Goal: Task Accomplishment & Management: Manage account settings

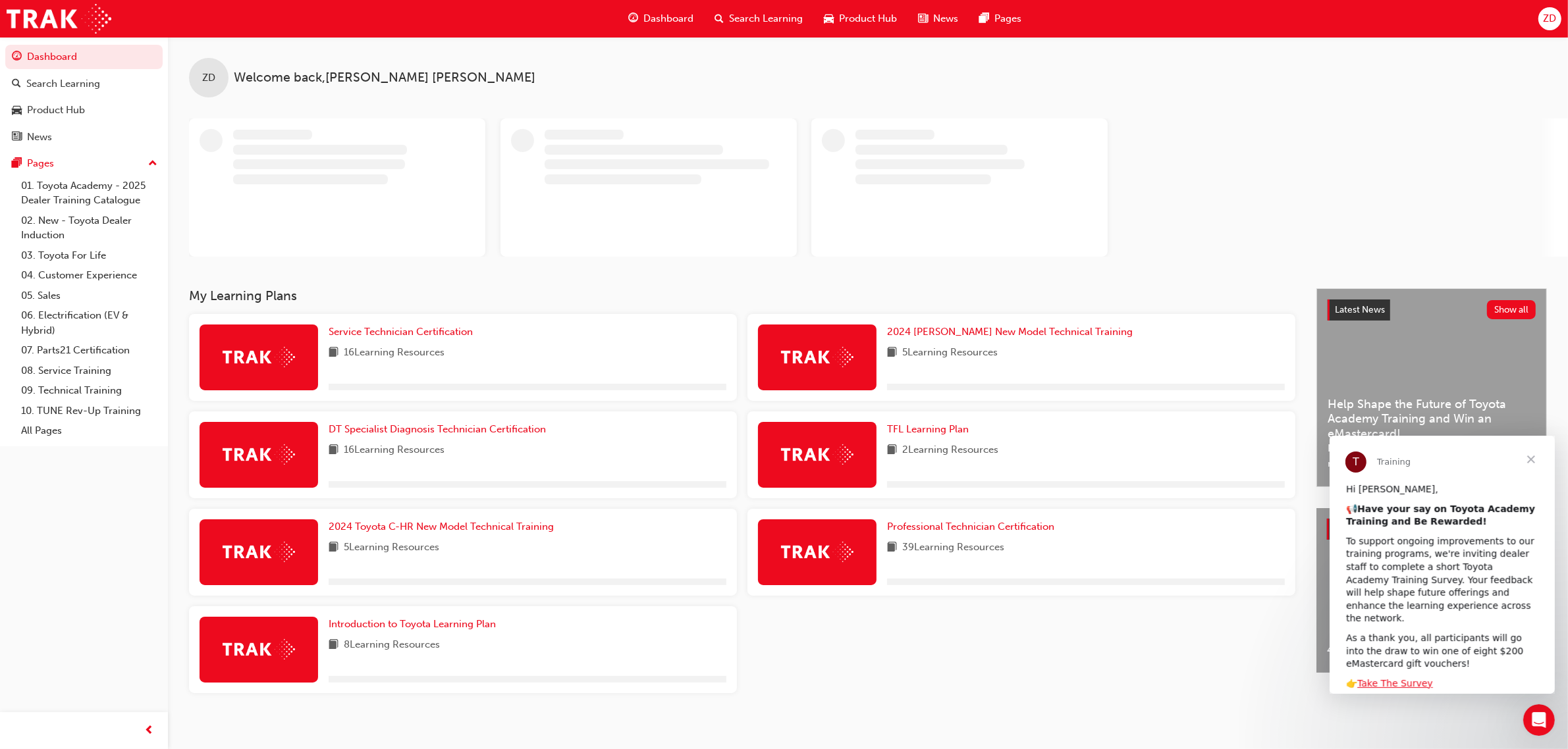
click at [1539, 15] on div "ZD" at bounding box center [1550, 18] width 23 height 23
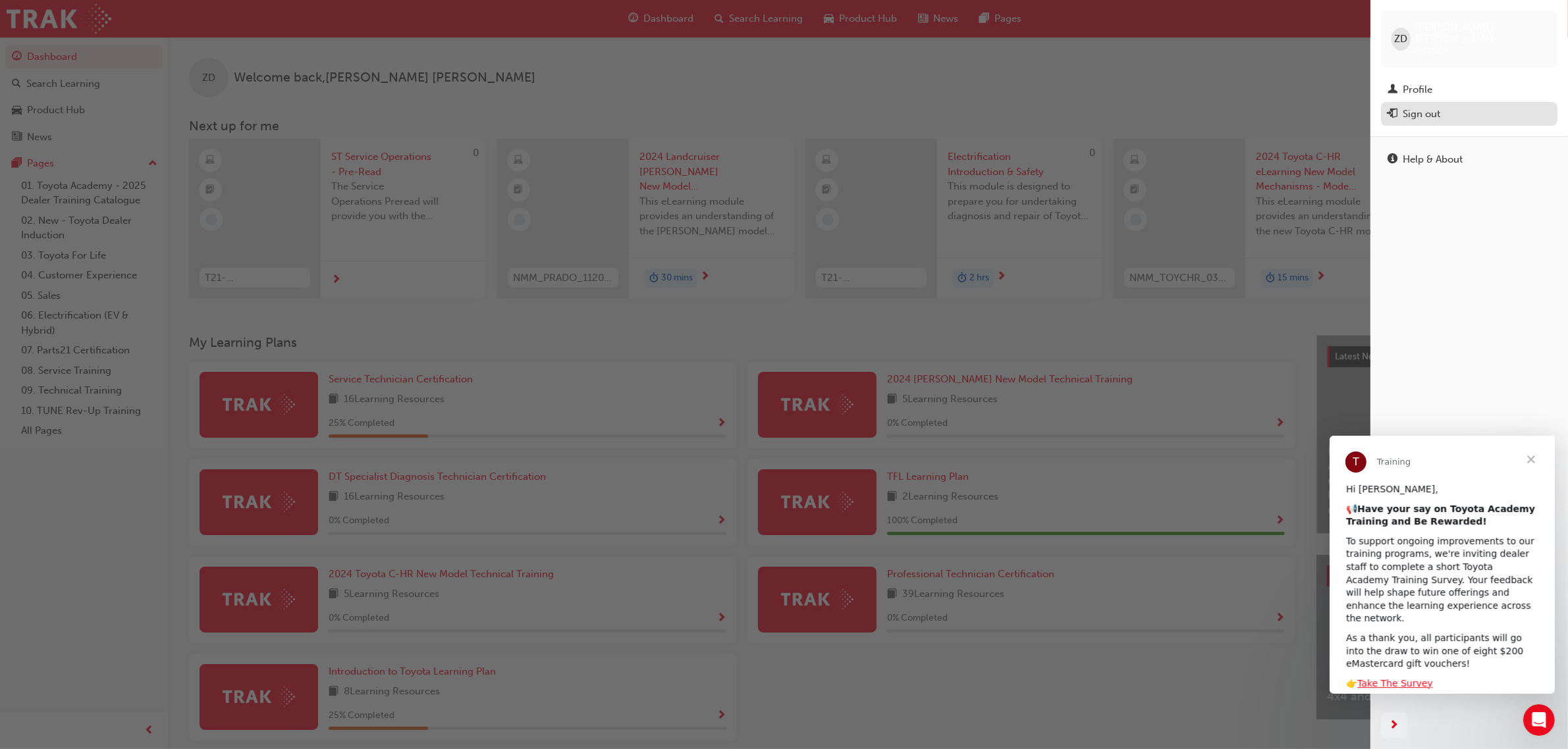
click at [1448, 106] on div "Sign out" at bounding box center [1470, 114] width 164 height 16
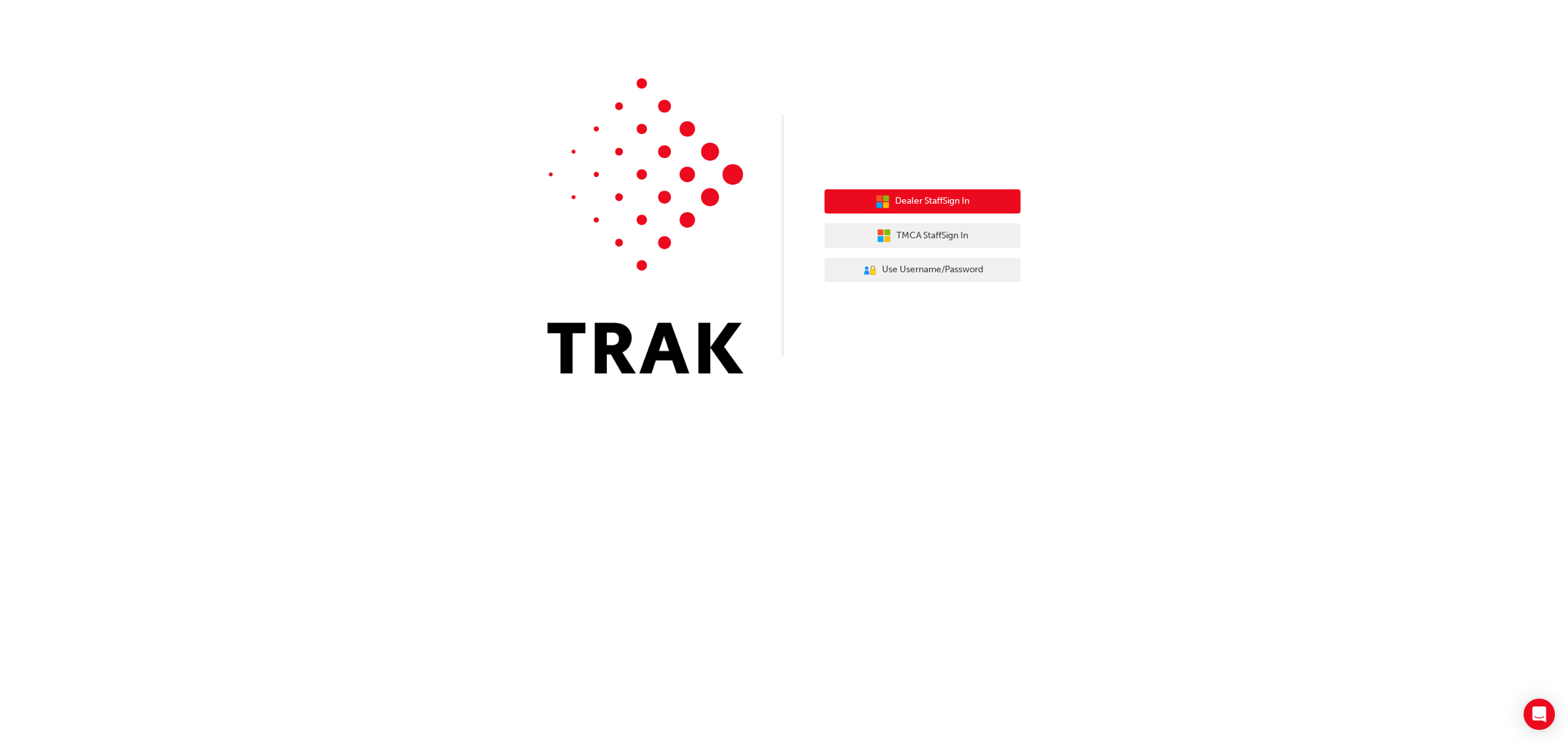
click at [990, 206] on button "Dealer Staff Sign In" at bounding box center [923, 202] width 196 height 25
